Goal: Feedback & Contribution: Contribute content

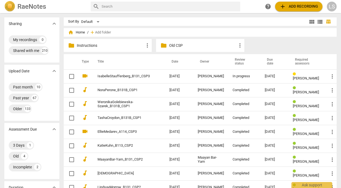
click at [220, 74] on div "[PERSON_NAME]" at bounding box center [211, 76] width 26 height 4
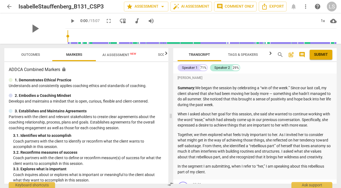
click at [292, 55] on span "post_add" at bounding box center [291, 55] width 7 height 7
click at [302, 55] on span "comment" at bounding box center [302, 55] width 7 height 7
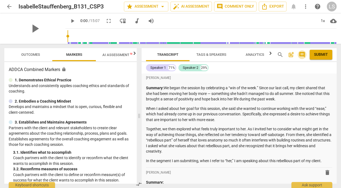
click at [303, 54] on span "comment" at bounding box center [302, 55] width 7 height 7
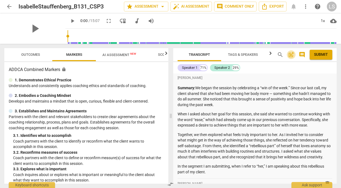
click at [291, 54] on span "post_add" at bounding box center [291, 55] width 7 height 7
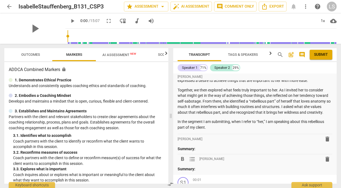
scroll to position [64, 0]
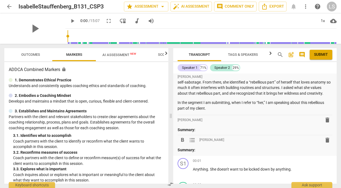
click at [326, 144] on span "delete" at bounding box center [327, 140] width 7 height 7
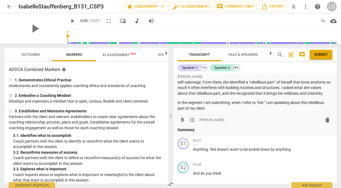
click at [200, 133] on p "Summary:" at bounding box center [255, 130] width 155 height 6
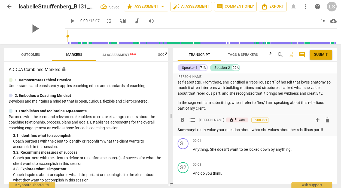
click at [218, 133] on p "Summary: I really value your question about what she values about her rebelliou…" at bounding box center [255, 130] width 155 height 6
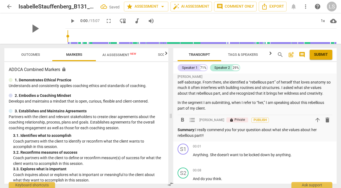
click at [208, 138] on p "Summary: I really commend you for your question about what she values about her…" at bounding box center [255, 132] width 155 height 11
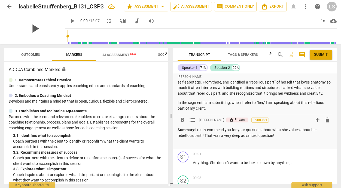
click at [31, 27] on span "play_arrow" at bounding box center [35, 29] width 14 height 14
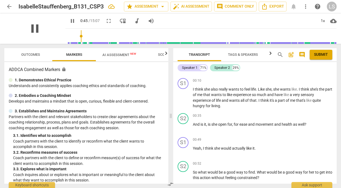
click at [32, 28] on span "pause" at bounding box center [35, 29] width 14 height 14
type input "46"
click at [300, 119] on div "+" at bounding box center [302, 115] width 5 height 5
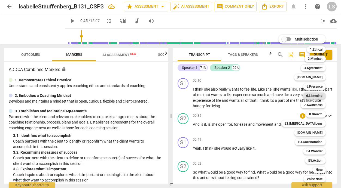
click at [318, 95] on b "6.Listening" at bounding box center [314, 96] width 16 height 7
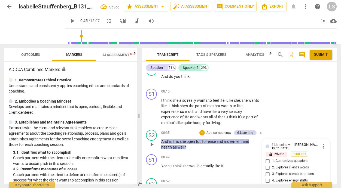
scroll to position [251, 0]
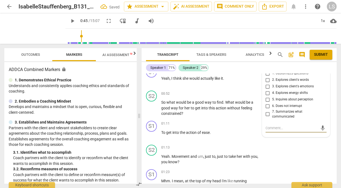
click at [268, 81] on input "2. Explores client's words" at bounding box center [268, 80] width 9 height 7
checkbox input "true"
click at [267, 74] on input "1. Customizes questions" at bounding box center [268, 73] width 9 height 7
checkbox input "true"
click at [268, 100] on input "5. Inquires about perception" at bounding box center [268, 99] width 9 height 7
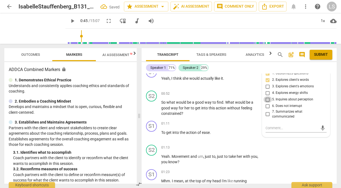
checkbox input "true"
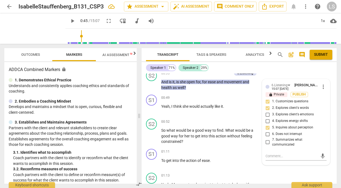
scroll to position [209, 0]
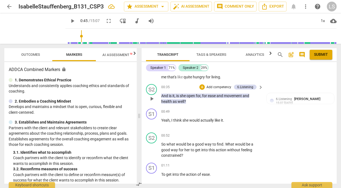
click at [222, 87] on p "Add competency" at bounding box center [219, 87] width 26 height 5
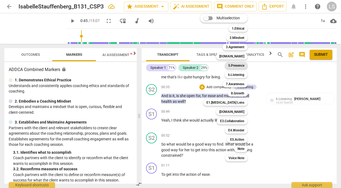
click at [241, 67] on b "5.Presence" at bounding box center [236, 65] width 16 height 7
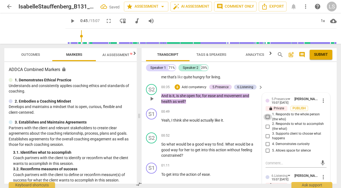
click at [266, 117] on input "1. Responds to the whole person (the who)" at bounding box center [268, 117] width 9 height 7
checkbox input "true"
click at [266, 145] on input "4. Demonstrates curiosity" at bounding box center [268, 144] width 9 height 7
checkbox input "true"
click at [193, 87] on p "Add competency" at bounding box center [194, 87] width 26 height 5
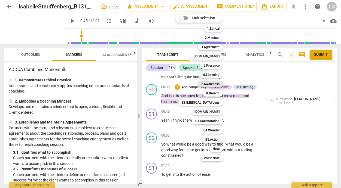
click at [220, 83] on b "7.Awareness" at bounding box center [210, 84] width 19 height 7
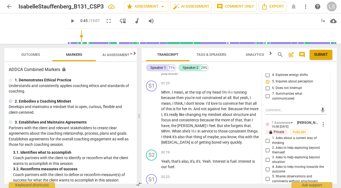
scroll to position [380, 0]
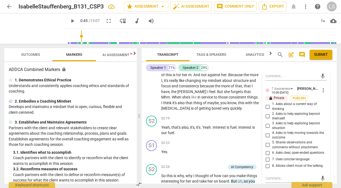
click at [267, 135] on input "4. Asks to help moving towards the outcome" at bounding box center [268, 135] width 9 height 7
checkbox input "true"
click at [266, 155] on input "6. Asks clear, open-ended questions" at bounding box center [268, 153] width 9 height 7
checkbox input "true"
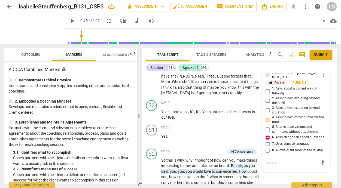
scroll to position [411, 0]
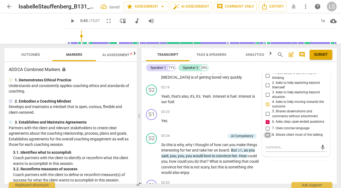
click at [267, 138] on input "8. Allows client most of the talking" at bounding box center [268, 135] width 9 height 7
checkbox input "true"
click at [267, 131] on input "7. Uses concise language" at bounding box center [268, 128] width 9 height 7
checkbox input "true"
click at [267, 150] on textarea at bounding box center [292, 147] width 52 height 5
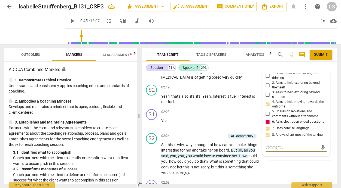
type textarea "A"
type textarea "A f"
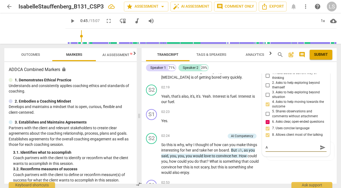
type textarea "A f"
type textarea "A [DEMOGRAPHIC_DATA]"
type textarea "A few"
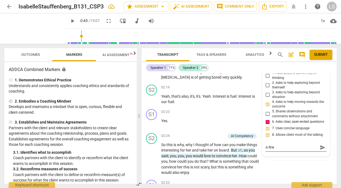
type textarea "A few"
type textarea "A few m"
type textarea "A few mi"
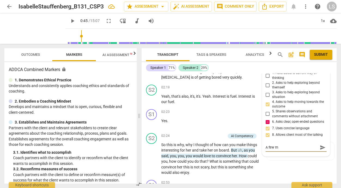
type textarea "A few mi"
type textarea "A few min"
type textarea "A few mino"
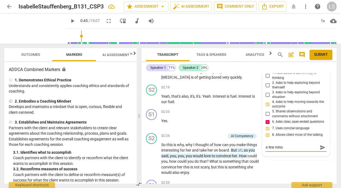
type textarea "A few minor"
type textarea "A few minor s"
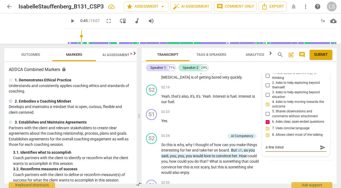
type textarea "A few minor s"
type textarea "A few minor"
type textarea "A few minor a"
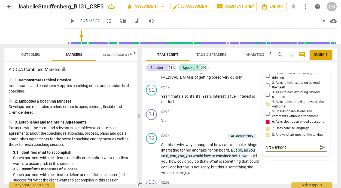
type textarea "A few minor ad"
type textarea "A few minor adj"
type textarea "A few minor adju"
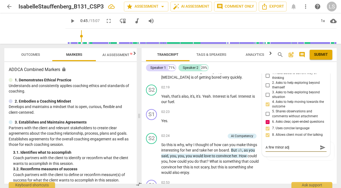
type textarea "A few minor adju"
type textarea "A few minor adjus"
type textarea "A few minor adjust"
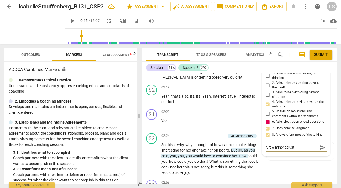
type textarea "A few minor adjustm"
type textarea "A few minor adjustme"
type textarea "A few minor adjustmen"
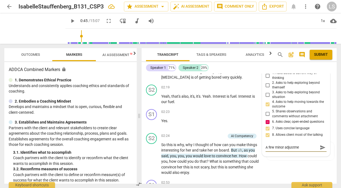
type textarea "A few minor adjustmen"
type textarea "A few minor adjustment"
type textarea "A few minor adjustments"
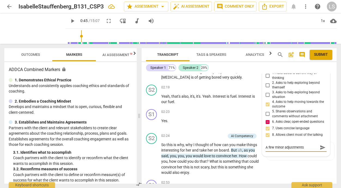
type textarea "A few minor adjustments"
type textarea "A few minor adjustments o"
type textarea "A few minor adjustments of"
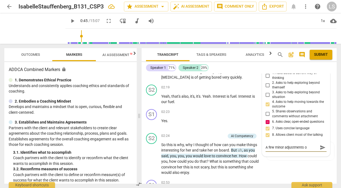
type textarea "A few minor adjustments of"
type textarea "A few minor adjustments of w"
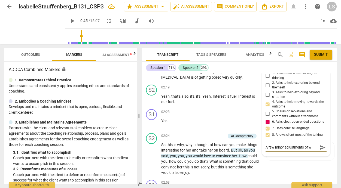
type textarea "A few minor adjustments of wo"
type textarea "A few minor adjustments of wor"
type textarea "A few minor adjustments of word"
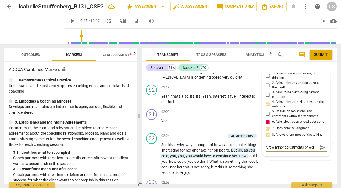
type textarea "A few minor adjustments of word"
type textarea "A few minor adjustments of words"
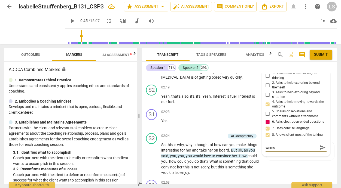
type textarea "A few minor adjustments of words"
type textarea "A few minor adjustments of words w"
type textarea "A few minor adjustments of words wi"
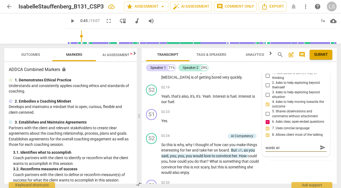
type textarea "A few minor adjustments of words wil"
type textarea "A few minor adjustments of words will"
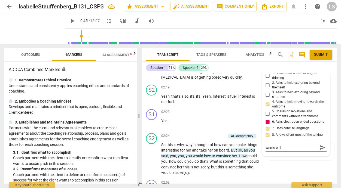
type textarea "A few minor adjustments of words will"
type textarea "A few minor adjustments of words will o"
type textarea "A few minor adjustments of words will op"
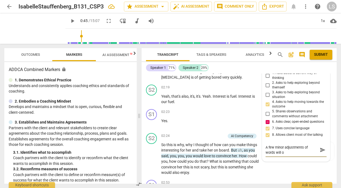
type textarea "A few minor adjustments of words will op"
type textarea "A few minor adjustments of words will ope"
type textarea "A few minor adjustments of words will open"
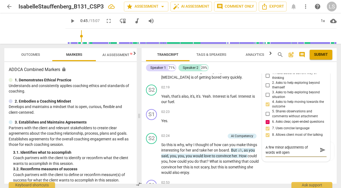
type textarea "A few minor adjustments of words will open"
type textarea "A few minor adjustments of words will open t"
type textarea "A few minor adjustments of words will open th"
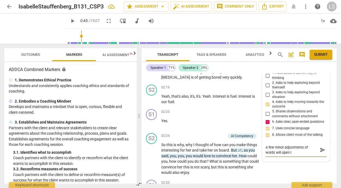
type textarea "A few minor adjustments of words will open th"
type textarea "A few minor adjustments of words will open thi"
type textarea "A few minor adjustments of words will open this"
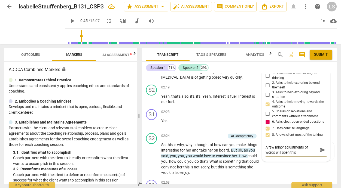
type textarea "A few minor adjustments of words will open this"
type textarea "A few minor adjustments of words will open this q"
type textarea "A few minor adjustments of words will open this qu"
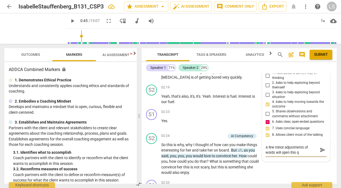
type textarea "A few minor adjustments of words will open this qu"
type textarea "A few minor adjustments of words will open this que"
type textarea "A few minor adjustments of words will open this ques"
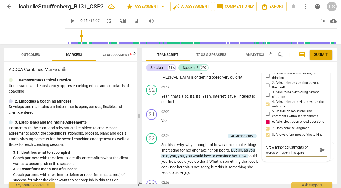
type textarea "A few minor adjustments of words will open this quest"
type textarea "A few minor adjustments of words will open this questi"
type textarea "A few minor adjustments of words will open this questio"
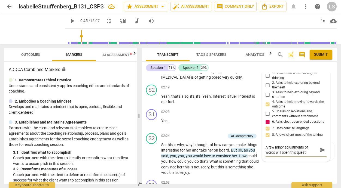
type textarea "A few minor adjustments of words will open this questio"
type textarea "A few minor adjustments of words will open this question"
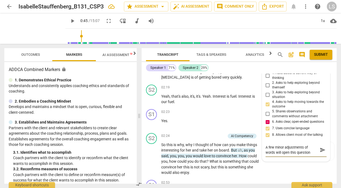
type textarea "A few minor adjustments of words will open this question u"
type textarea "A few minor adjustments of words will open this question up"
type textarea "A few minor adjustments of words will open this question up."
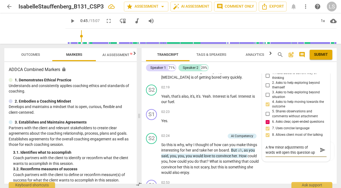
type textarea "A few minor adjustments of words will open this question up."
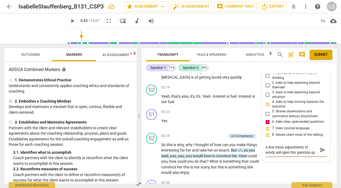
type textarea "A few minor adjustments of words will open this question up. S"
type textarea "A few minor adjustments of words will open this question up. Su"
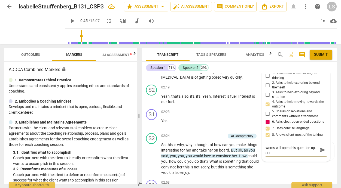
type textarea "A few minor adjustments of words will open this question up. Suc"
type textarea "A few minor adjustments of words will open this question up. Such"
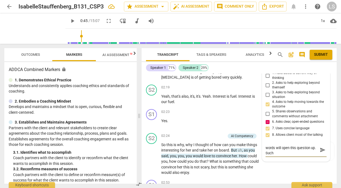
type textarea "A few minor adjustments of words will open this question up. Such"
type textarea "A few minor adjustments of words will open this question up. Such s"
type textarea "A few minor adjustments of words will open this question up. Such"
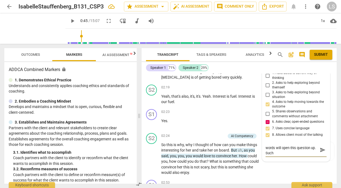
type textarea "A few minor adjustments of words will open this question up. Such a"
type textarea "A few minor adjustments of words will open this question up. Such as"
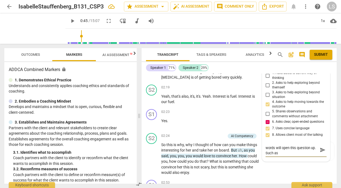
type textarea "A few minor adjustments of words will open this question up. Such as"
type textarea "A few minor adjustments of words will open this question up. Such as h"
type textarea "A few minor adjustments of words will open this question up. Such as ho"
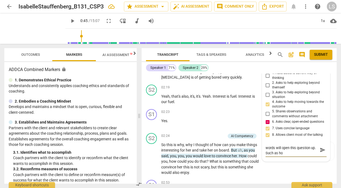
type textarea "A few minor adjustments of words will open this question up. Such as how"
type textarea "A few minor adjustments of words will open this question up. Such as how i"
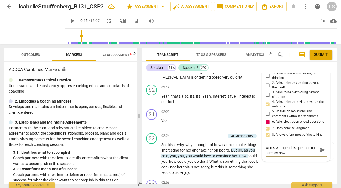
type textarea "A few minor adjustments of words will open this question up. Such as how i"
type textarea "A few minor adjustments of words will open this question up. Such as how"
type textarea "A few minor adjustments of words will open this question up. Such as how m"
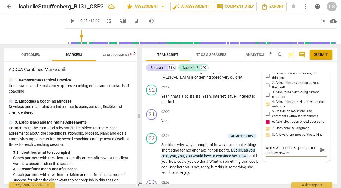
type textarea "A few minor adjustments of words will open this question up. Such as how mu"
type textarea "A few minor adjustments of words will open this question up. Such as how muc"
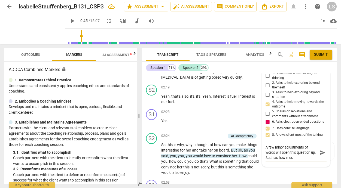
type textarea "A few minor adjustments of words will open this question up. Such as how much"
type textarea "A few minor adjustments of words will open this question up. Such as how much i"
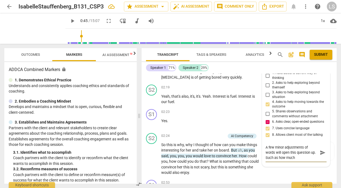
type textarea "A few minor adjustments of words will open this question up. Such as how much i"
type textarea "A few minor adjustments of words will open this question up. Such as how much is"
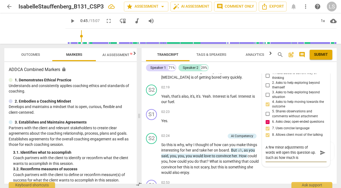
type textarea "A few minor adjustments of words will open this question up. Such as how much i…"
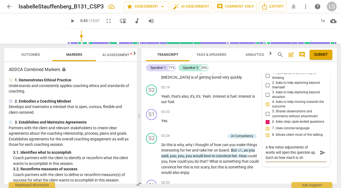
type textarea "A few minor adjustments of words will open this question up. Such as how much i…"
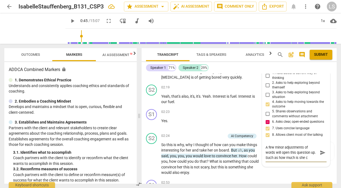
type textarea "A few minor adjustments of words will open this question up. Such as how much i…"
click at [320, 157] on span "send" at bounding box center [323, 155] width 6 height 6
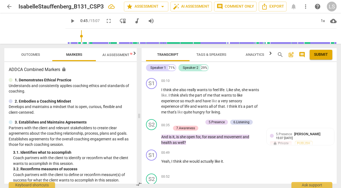
scroll to position [163, 0]
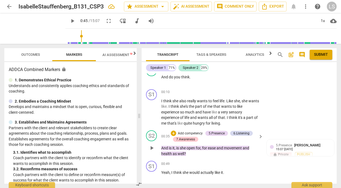
click at [199, 132] on p "Add competency" at bounding box center [190, 133] width 26 height 5
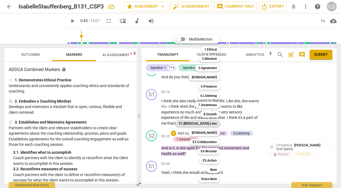
click at [210, 123] on b "E1.[MEDICAL_DATA] Lens" at bounding box center [198, 123] width 38 height 7
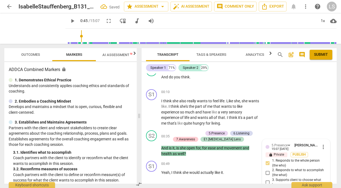
scroll to position [244, 0]
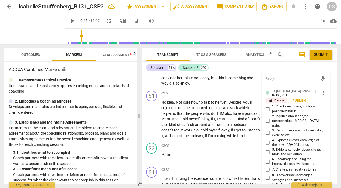
scroll to position [509, 0]
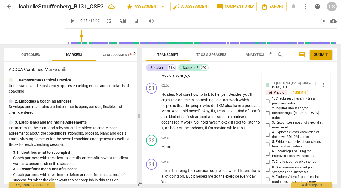
click at [266, 124] on input "3. Recognizes impact of sleep, diet, exercise, etc." at bounding box center [268, 125] width 9 height 7
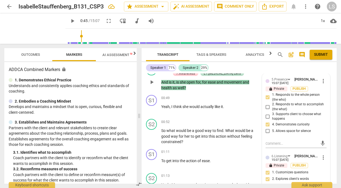
scroll to position [213, 0]
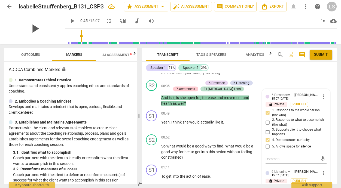
click at [31, 26] on span "play_arrow" at bounding box center [35, 29] width 14 height 14
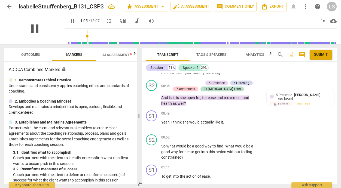
click at [31, 26] on span "pause" at bounding box center [35, 29] width 14 height 14
click at [227, 138] on div "+" at bounding box center [226, 137] width 5 height 5
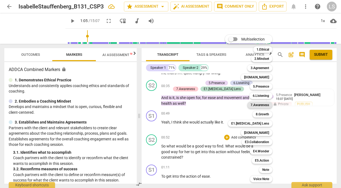
click at [265, 105] on b "7.Awareness" at bounding box center [260, 105] width 19 height 7
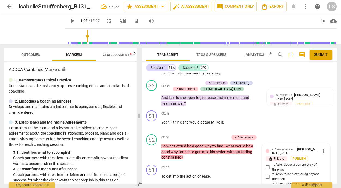
scroll to position [328, 0]
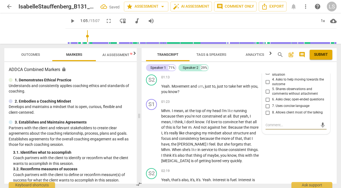
click at [266, 116] on input "8. Allows client most of the talking" at bounding box center [268, 113] width 9 height 7
click at [267, 101] on input "6. Asks clear, open-ended questions" at bounding box center [268, 99] width 9 height 7
click at [267, 83] on input "4. Asks to help moving towards the outcome" at bounding box center [268, 82] width 9 height 7
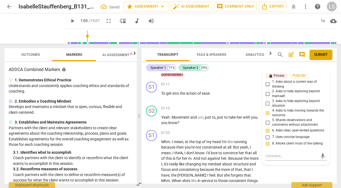
scroll to position [281, 0]
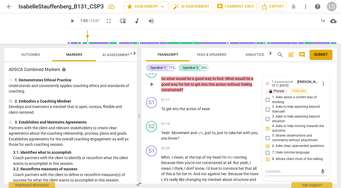
click at [266, 109] on input "2. Asks to help exploring beyond themself" at bounding box center [268, 109] width 9 height 7
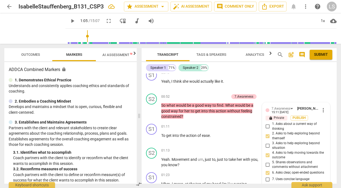
scroll to position [251, 0]
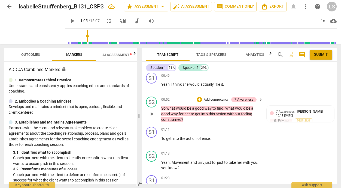
click at [202, 100] on div "+ Add competency" at bounding box center [213, 99] width 32 height 5
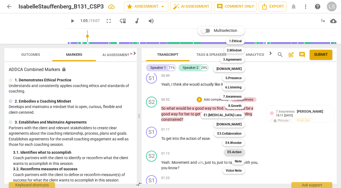
click at [231, 151] on b "E5.Action" at bounding box center [235, 152] width 14 height 7
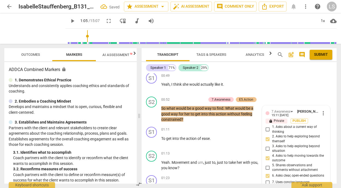
scroll to position [328, 0]
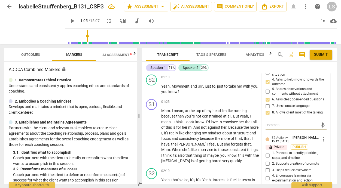
click at [306, 137] on div "7.Awareness [PERSON_NAME] 15:11 [DATE] more_vert lock Private Publish 1. Asks a…" at bounding box center [296, 140] width 68 height 223
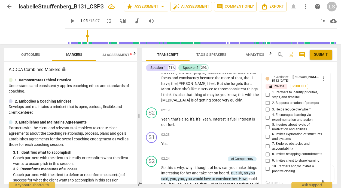
scroll to position [390, 0]
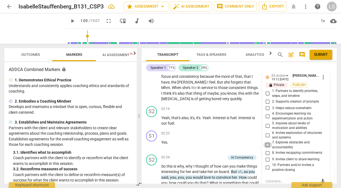
click at [264, 149] on input "7. Explores obstacles and accountability" at bounding box center [268, 145] width 9 height 7
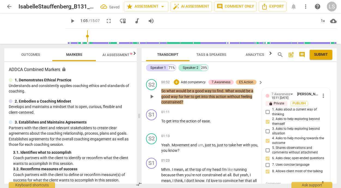
scroll to position [265, 0]
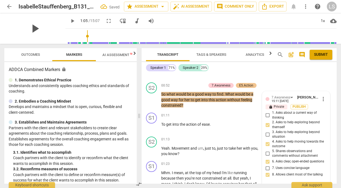
click at [31, 29] on span "play_arrow" at bounding box center [35, 29] width 14 height 14
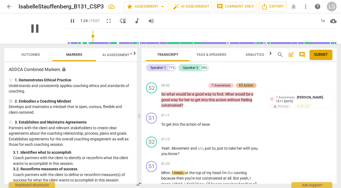
click at [32, 30] on span "pause" at bounding box center [35, 29] width 14 height 14
click at [225, 140] on div "+" at bounding box center [226, 139] width 5 height 5
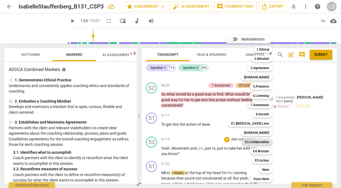
click at [259, 141] on b "E3.Collaboration" at bounding box center [257, 142] width 24 height 7
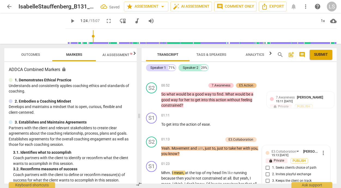
scroll to position [369, 0]
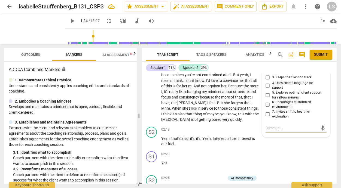
click at [267, 86] on input "4. Uses client’s language for rapport" at bounding box center [268, 85] width 9 height 7
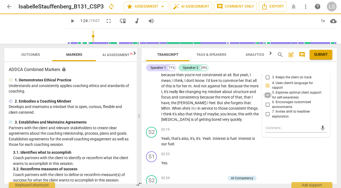
click at [268, 95] on input "5. Explores optimal client support for self-awareness" at bounding box center [268, 95] width 9 height 7
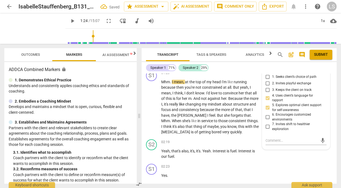
scroll to position [353, 0]
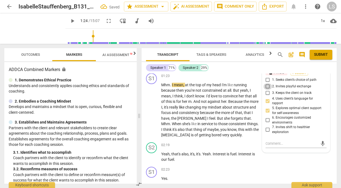
click at [266, 88] on input "2. Invites playful exchange" at bounding box center [268, 86] width 9 height 7
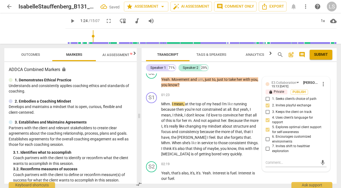
scroll to position [329, 0]
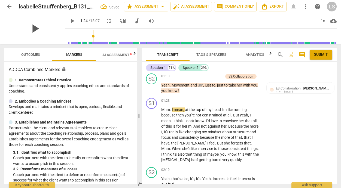
click at [33, 26] on span "play_arrow" at bounding box center [35, 29] width 14 height 14
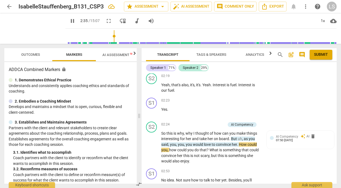
scroll to position [415, 0]
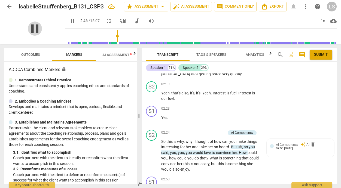
click at [32, 27] on span "pause" at bounding box center [35, 29] width 14 height 14
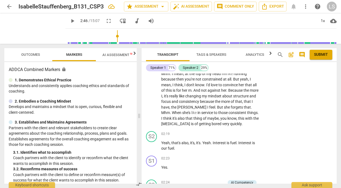
scroll to position [362, 0]
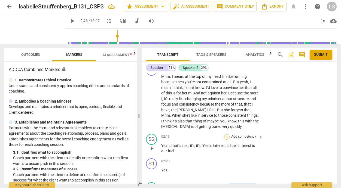
click at [225, 136] on div "+" at bounding box center [226, 136] width 5 height 5
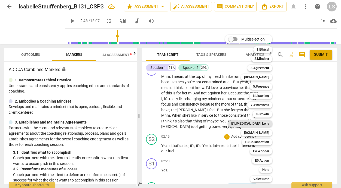
click at [260, 123] on b "E1.[MEDICAL_DATA] Lens" at bounding box center [250, 123] width 38 height 7
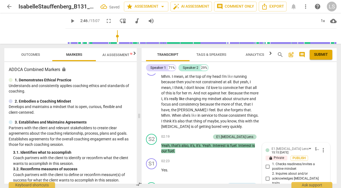
scroll to position [495, 0]
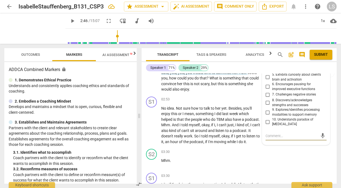
click at [267, 119] on input "10. Understands paradox of [MEDICAL_DATA]" at bounding box center [268, 122] width 9 height 7
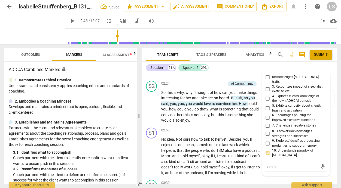
scroll to position [448, 0]
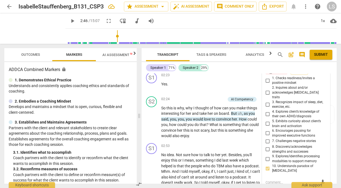
click at [268, 90] on input "2. Inquires about and/or acknowledges [MEDICAL_DATA] traits" at bounding box center [268, 92] width 9 height 7
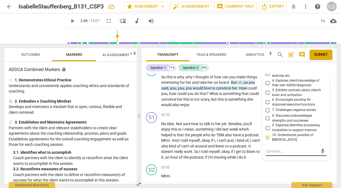
click at [266, 149] on textarea at bounding box center [292, 151] width 52 height 5
click at [320, 149] on span "send" at bounding box center [323, 152] width 6 height 6
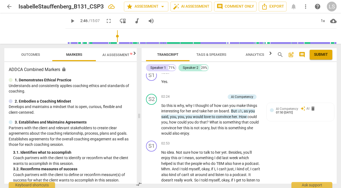
scroll to position [453, 0]
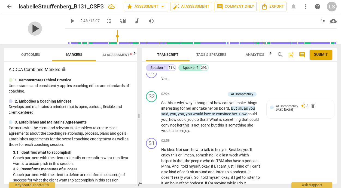
click at [30, 28] on span "play_arrow" at bounding box center [35, 29] width 14 height 14
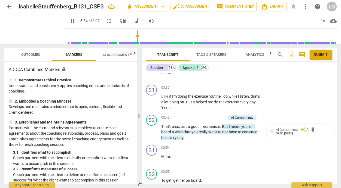
scroll to position [693, 0]
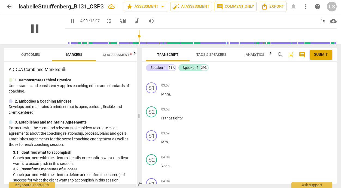
click at [33, 29] on span "pause" at bounding box center [35, 29] width 14 height 14
click at [227, 112] on div "+" at bounding box center [226, 109] width 5 height 5
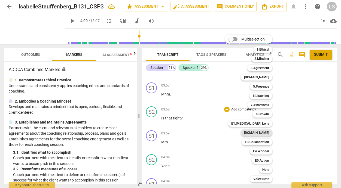
click at [260, 133] on b "[DOMAIN_NAME]" at bounding box center [256, 133] width 25 height 7
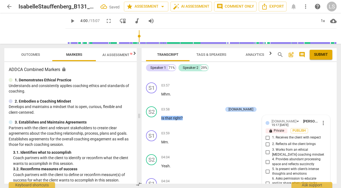
scroll to position [799, 0]
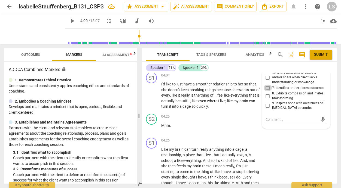
click at [266, 91] on input "7. Identifies and explores outcomes" at bounding box center [268, 88] width 9 height 7
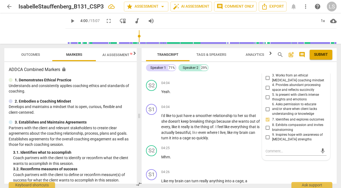
scroll to position [753, 0]
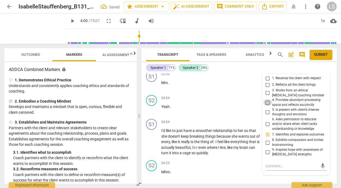
click at [268, 106] on input "4. Provides abundant processing space and reflects succinctly" at bounding box center [268, 102] width 9 height 7
click at [266, 88] on input "2. Reflects all the client brings" at bounding box center [268, 85] width 9 height 7
click at [267, 82] on input "1. Receives the client with respect" at bounding box center [268, 78] width 9 height 7
click at [267, 96] on input "3. Works from an ethical [MEDICAL_DATA] coaching mindset" at bounding box center [268, 93] width 9 height 7
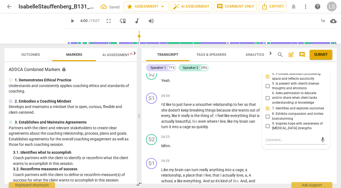
scroll to position [784, 0]
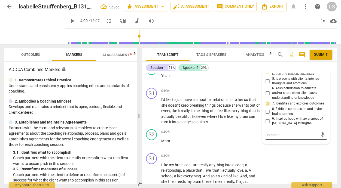
click at [271, 138] on textarea at bounding box center [292, 135] width 52 height 5
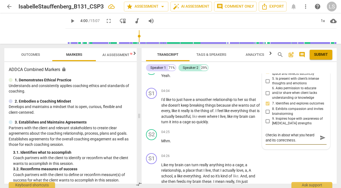
click at [320, 141] on span "send" at bounding box center [323, 138] width 6 height 6
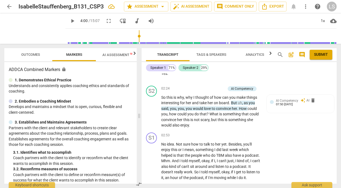
scroll to position [461, 0]
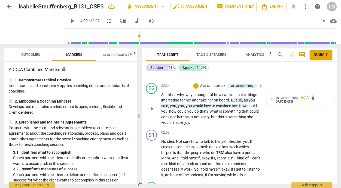
click at [216, 86] on p "Add competency" at bounding box center [213, 86] width 26 height 5
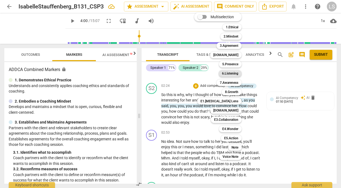
click at [235, 73] on b "6.Listening" at bounding box center [230, 73] width 16 height 7
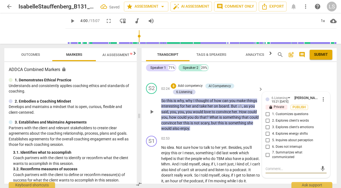
click at [267, 114] on input "1. Customizes questions" at bounding box center [268, 114] width 9 height 7
click at [265, 120] on input "2. Explores client's words" at bounding box center [268, 121] width 9 height 7
click at [266, 128] on input "3. Explores client's emotions" at bounding box center [268, 127] width 9 height 7
click at [273, 169] on textarea at bounding box center [292, 169] width 52 height 5
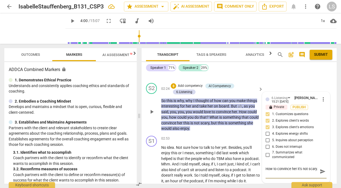
scroll to position [5, 0]
